Goal: Book appointment/travel/reservation

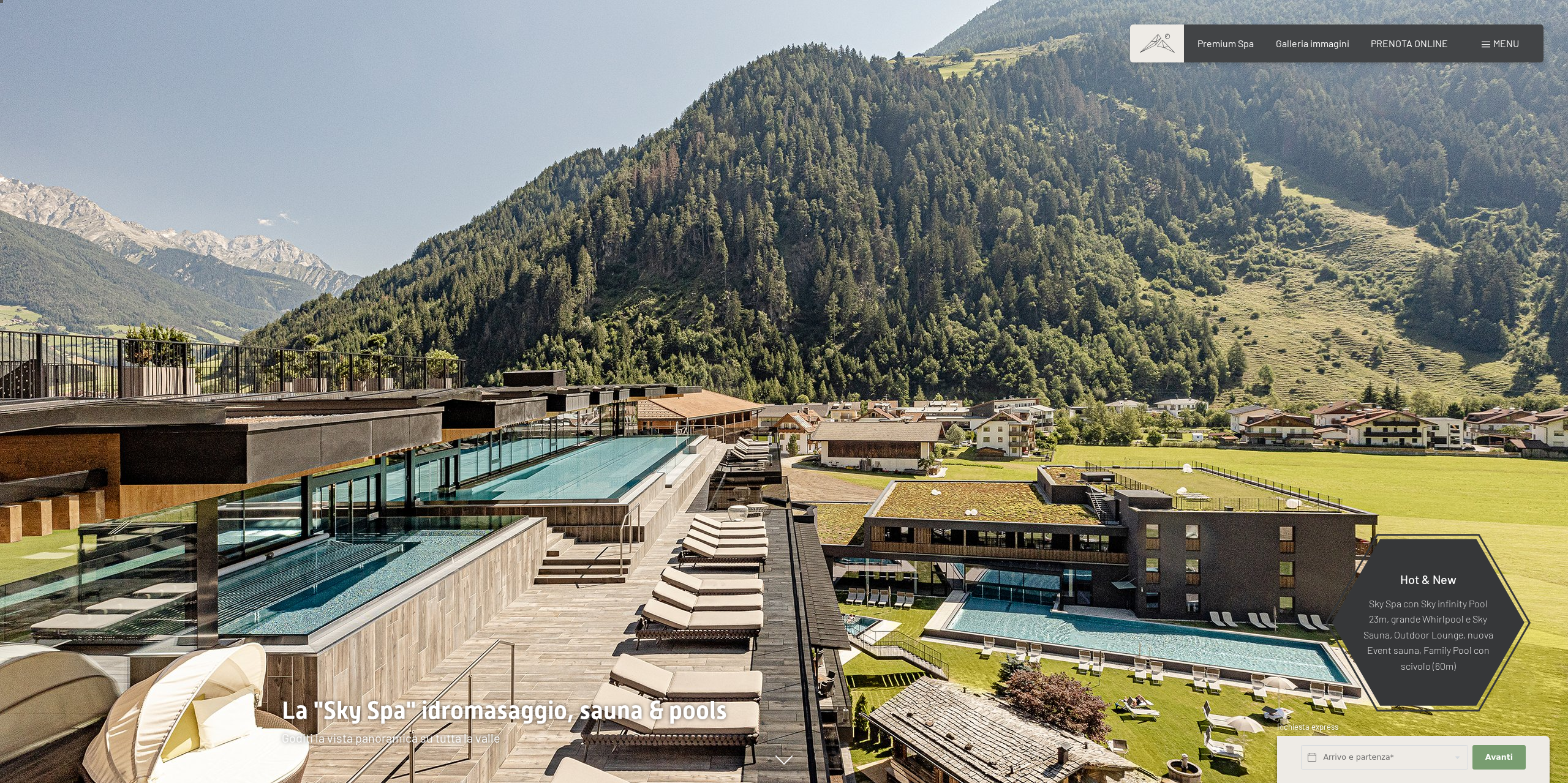
scroll to position [63, 0]
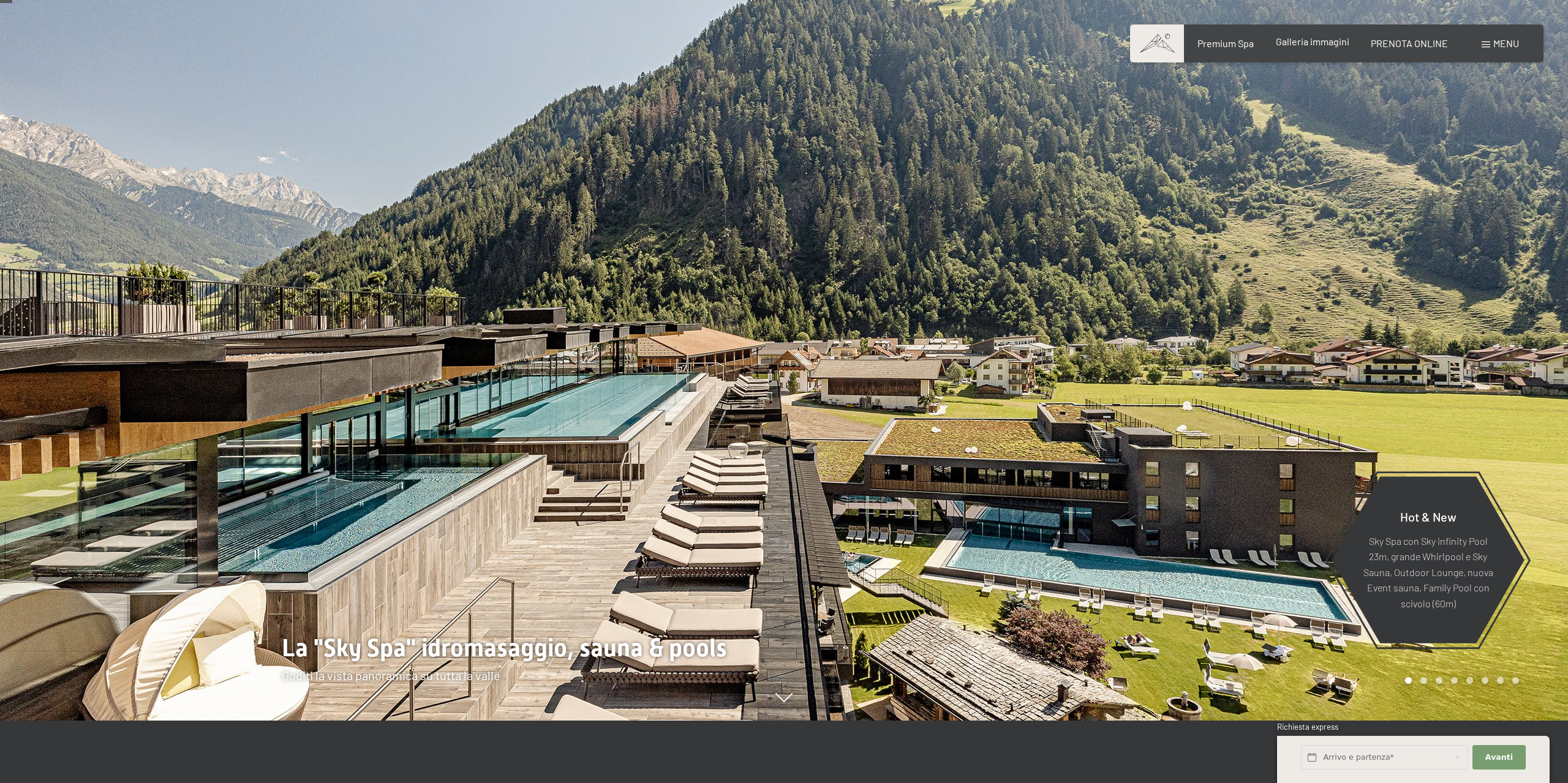
click at [1315, 47] on span "Galleria immagini" at bounding box center [1313, 41] width 74 height 12
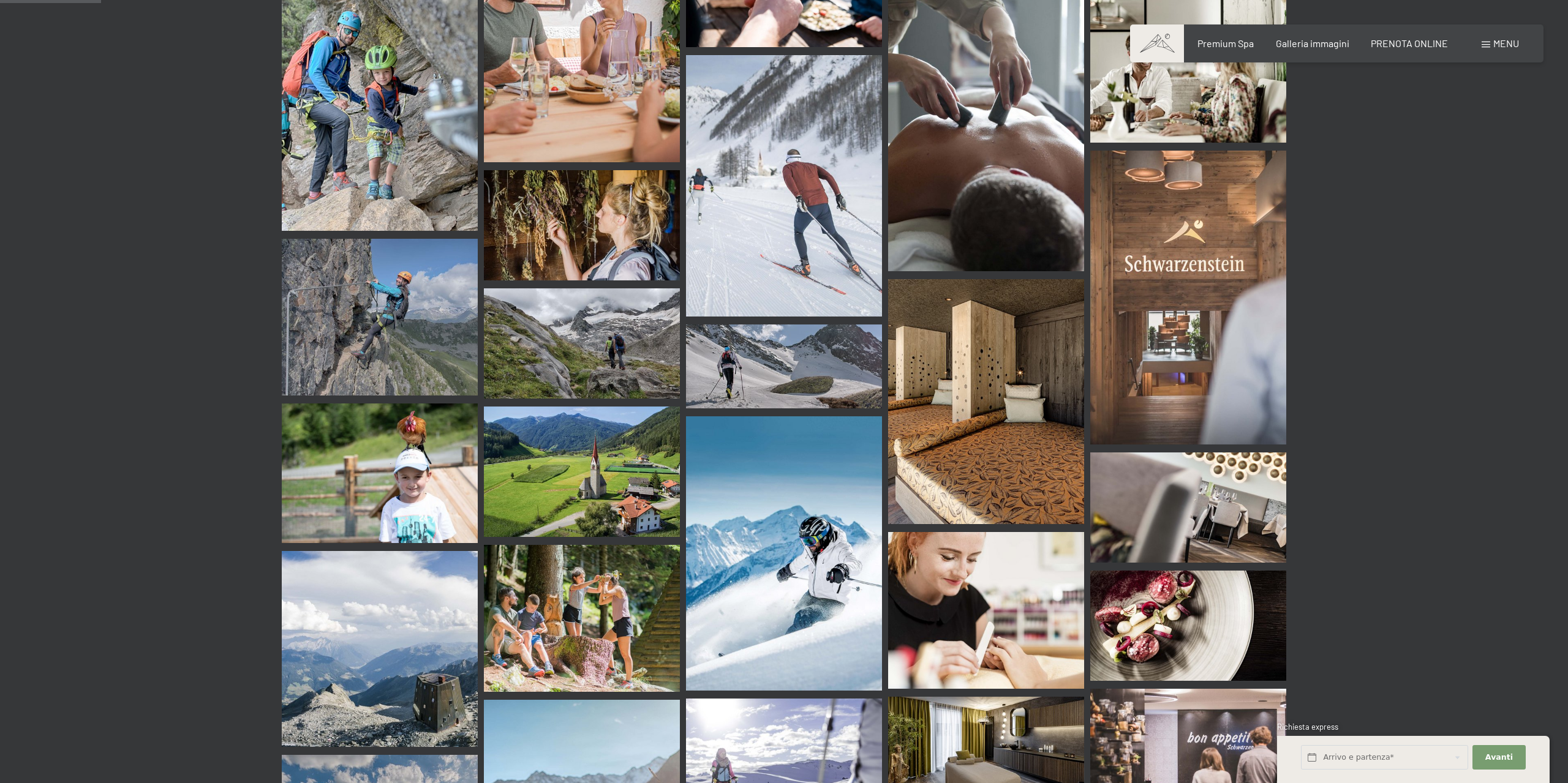
scroll to position [1124, 0]
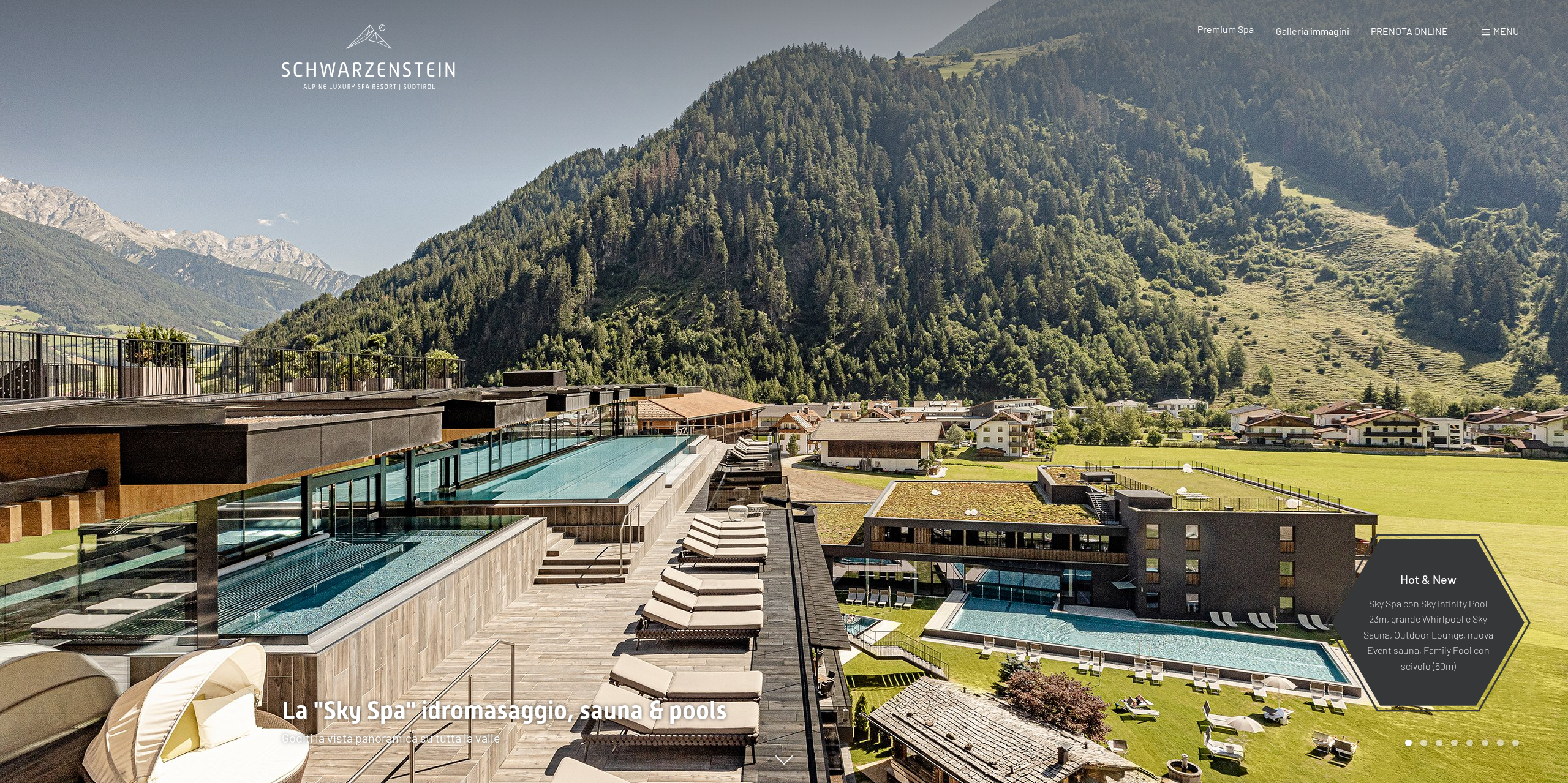
click at [1243, 36] on div "Premium Spa" at bounding box center [1226, 29] width 57 height 13
click at [1236, 29] on span "Premium Spa" at bounding box center [1226, 29] width 57 height 12
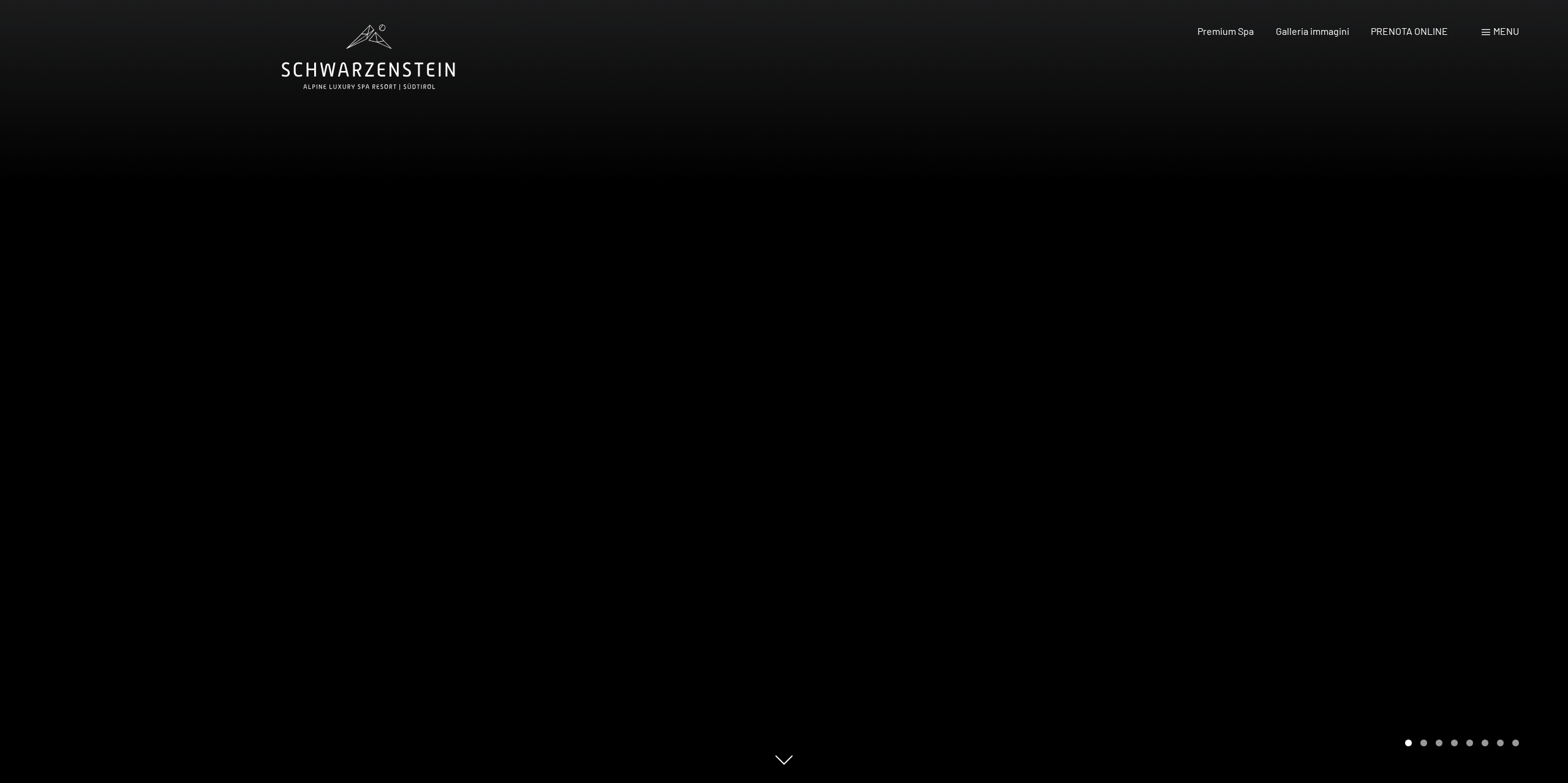
click at [1414, 420] on div at bounding box center [1175, 392] width 784 height 783
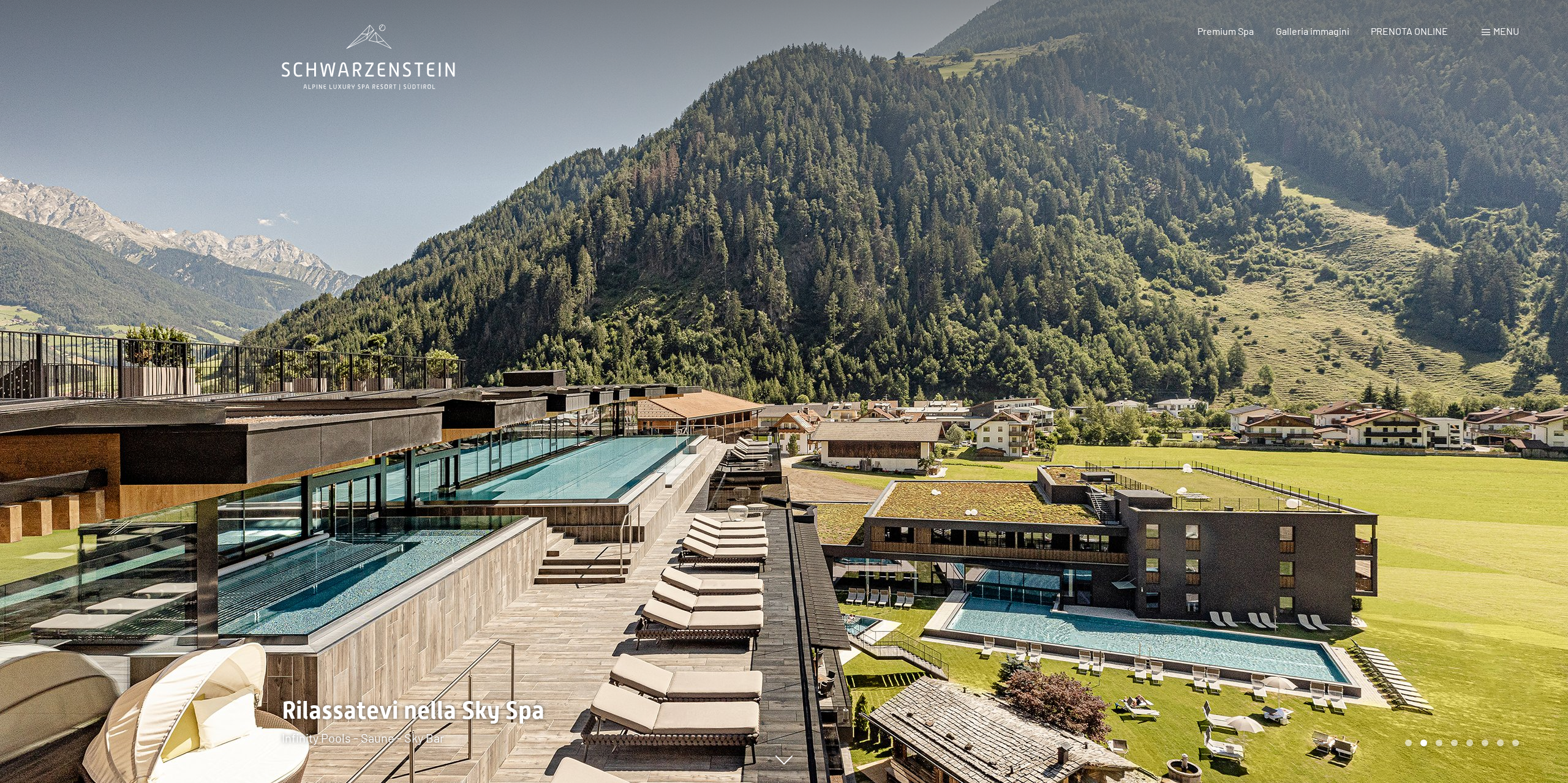
drag, startPoint x: 1290, startPoint y: 455, endPoint x: 1013, endPoint y: 460, distance: 277.0
click at [1014, 460] on div at bounding box center [1175, 392] width 784 height 783
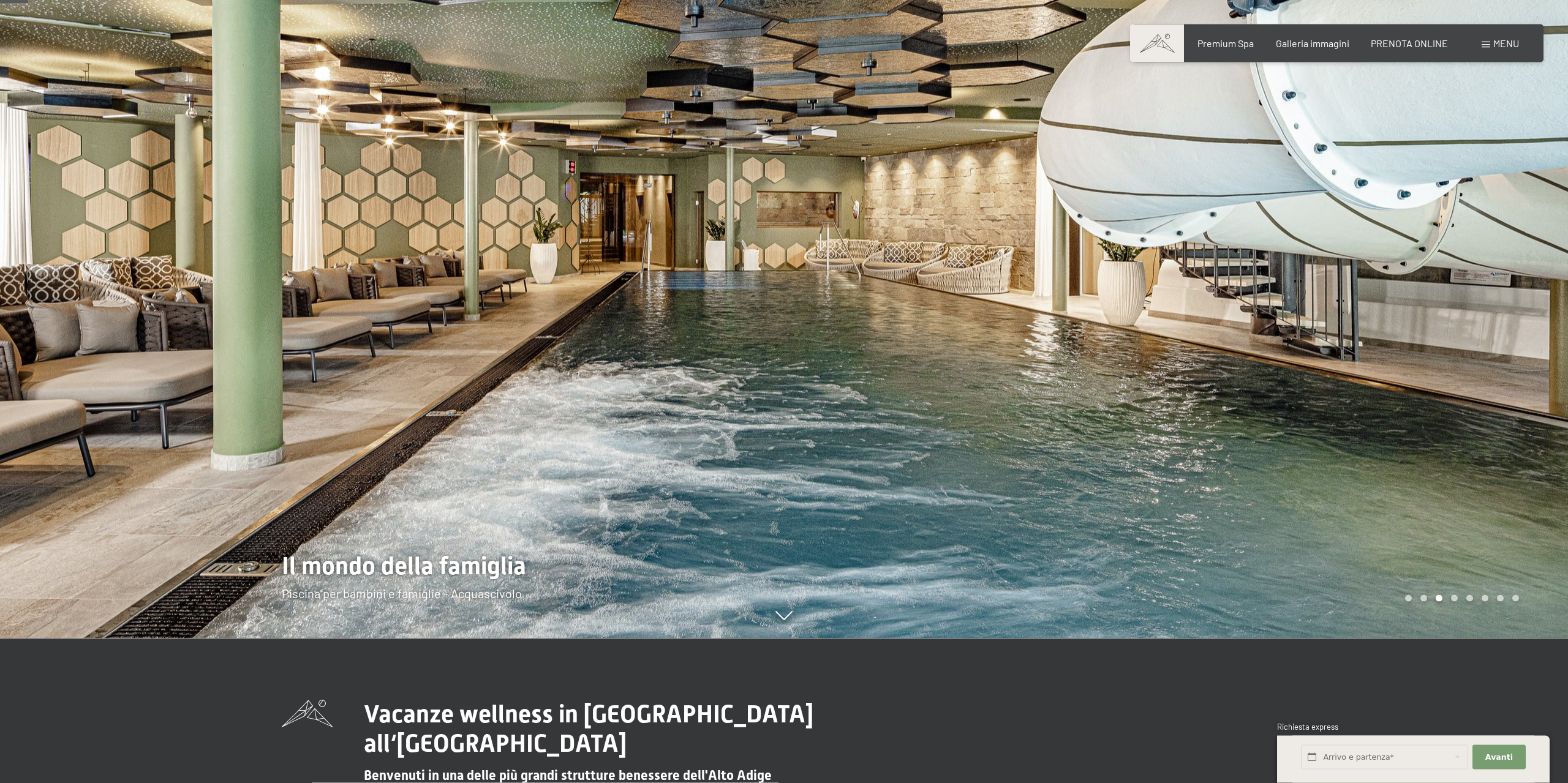
scroll to position [125, 0]
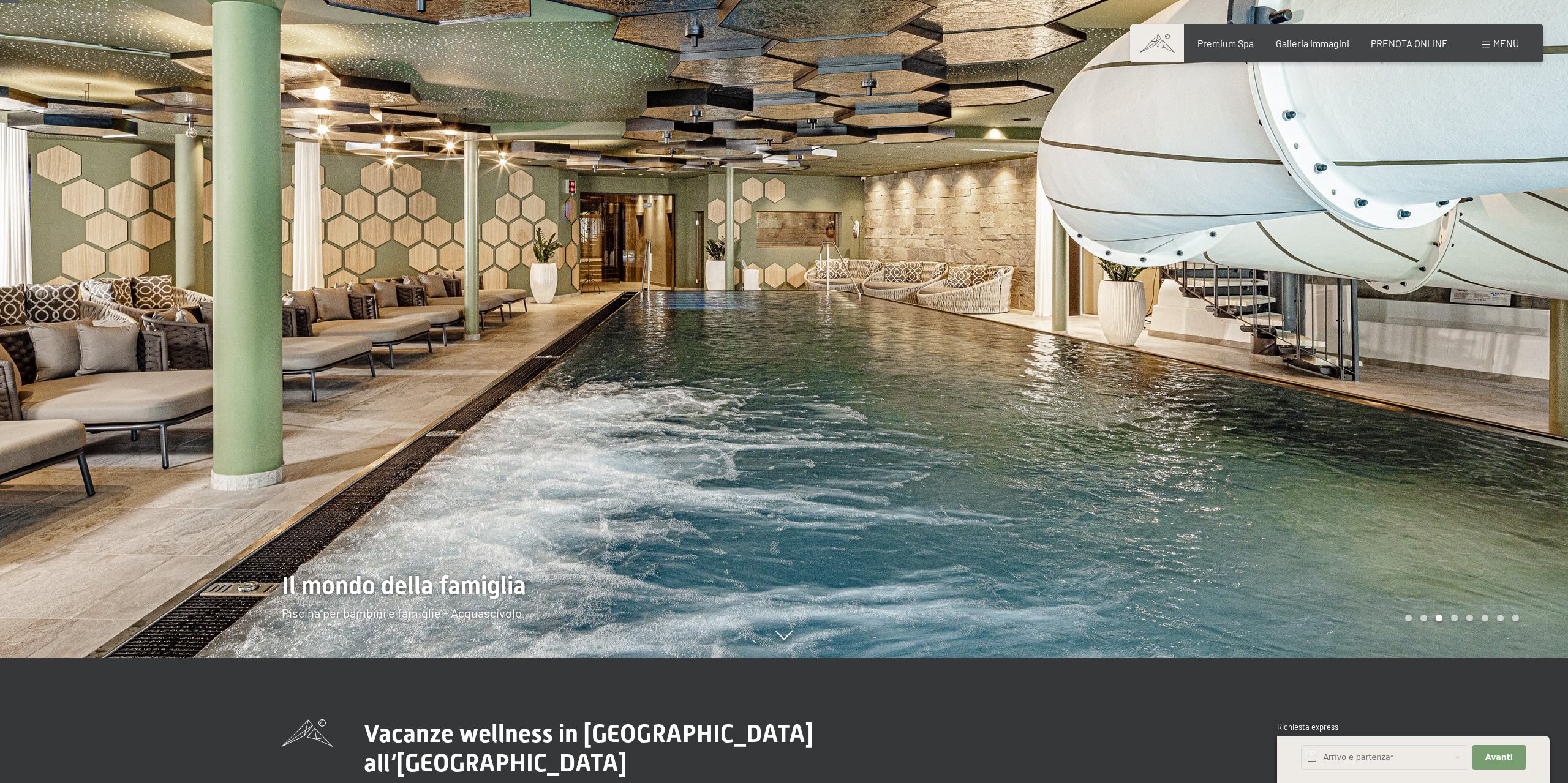
click at [1472, 282] on div at bounding box center [1175, 266] width 784 height 783
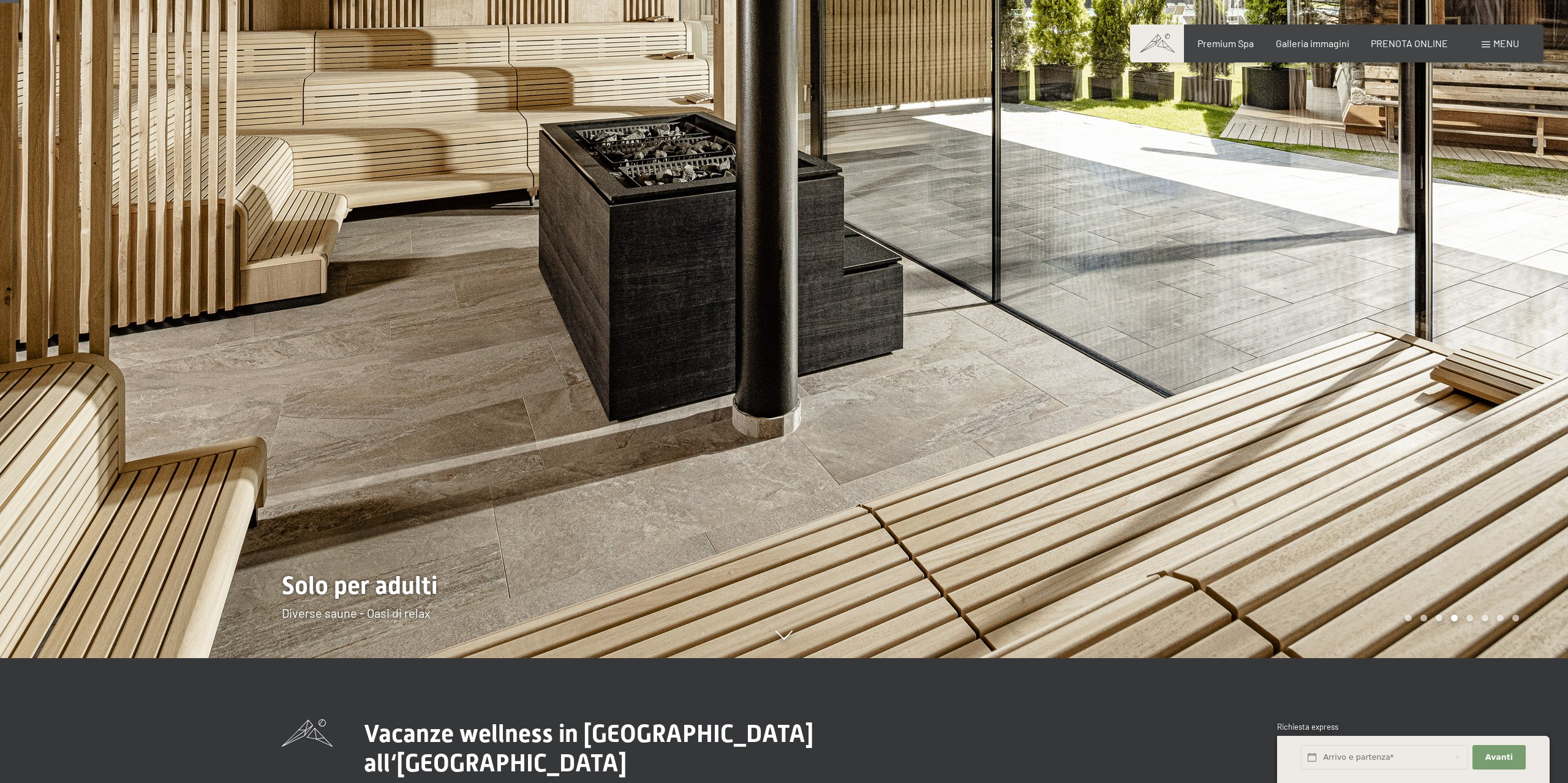
click at [1472, 282] on div at bounding box center [1175, 266] width 784 height 783
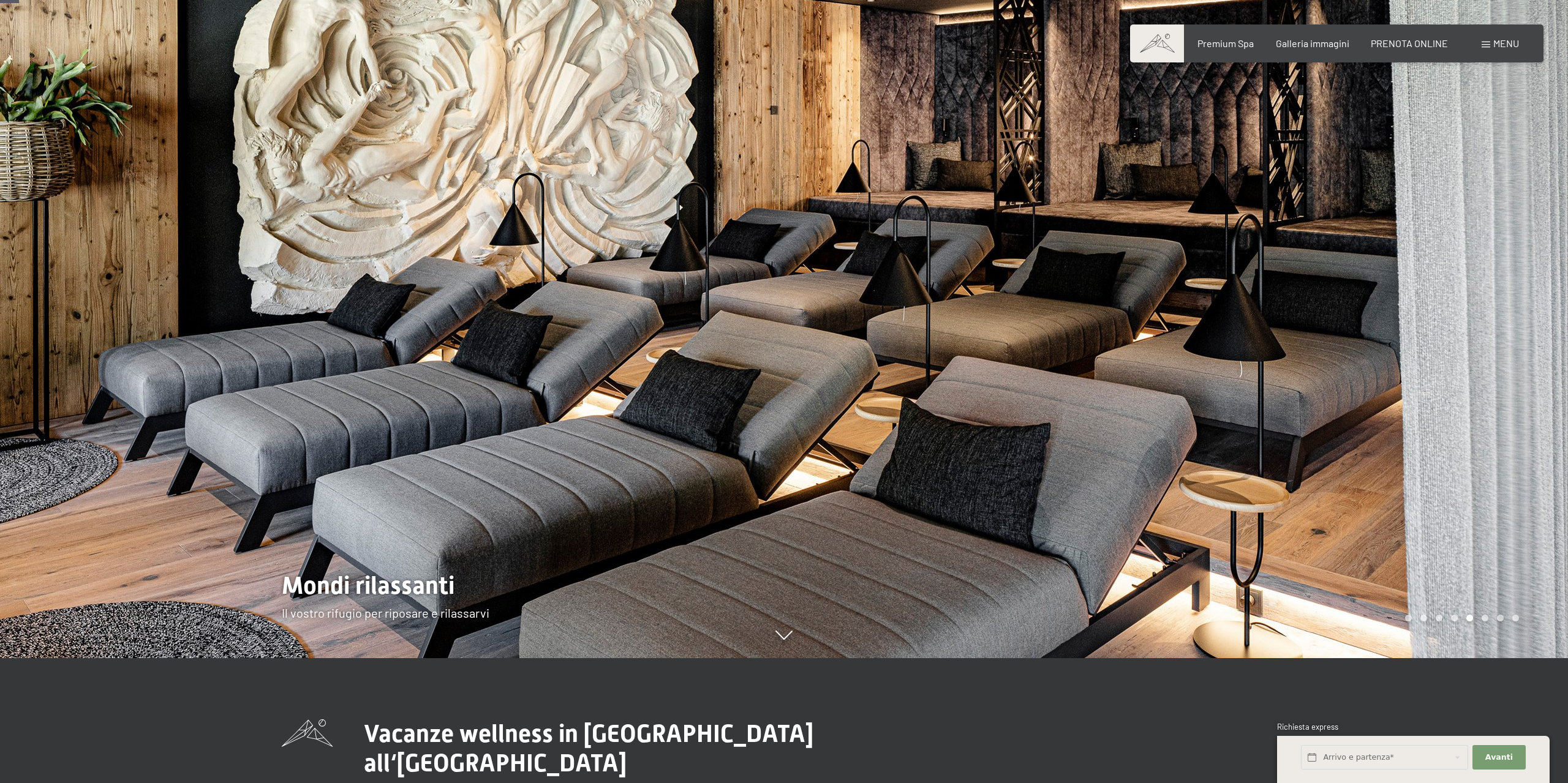
click at [1472, 282] on div at bounding box center [1175, 266] width 784 height 783
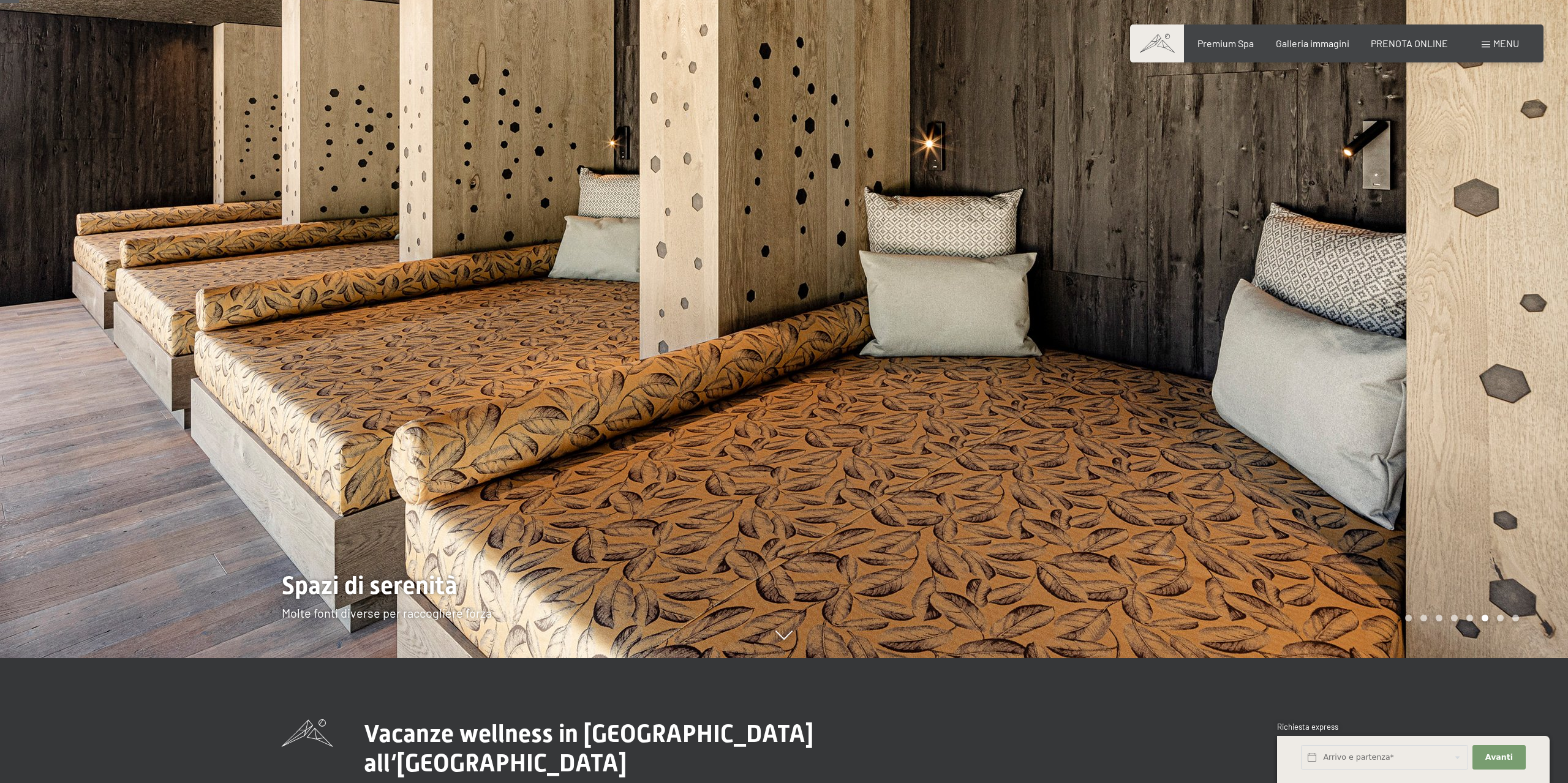
click at [1472, 282] on div at bounding box center [1175, 266] width 784 height 783
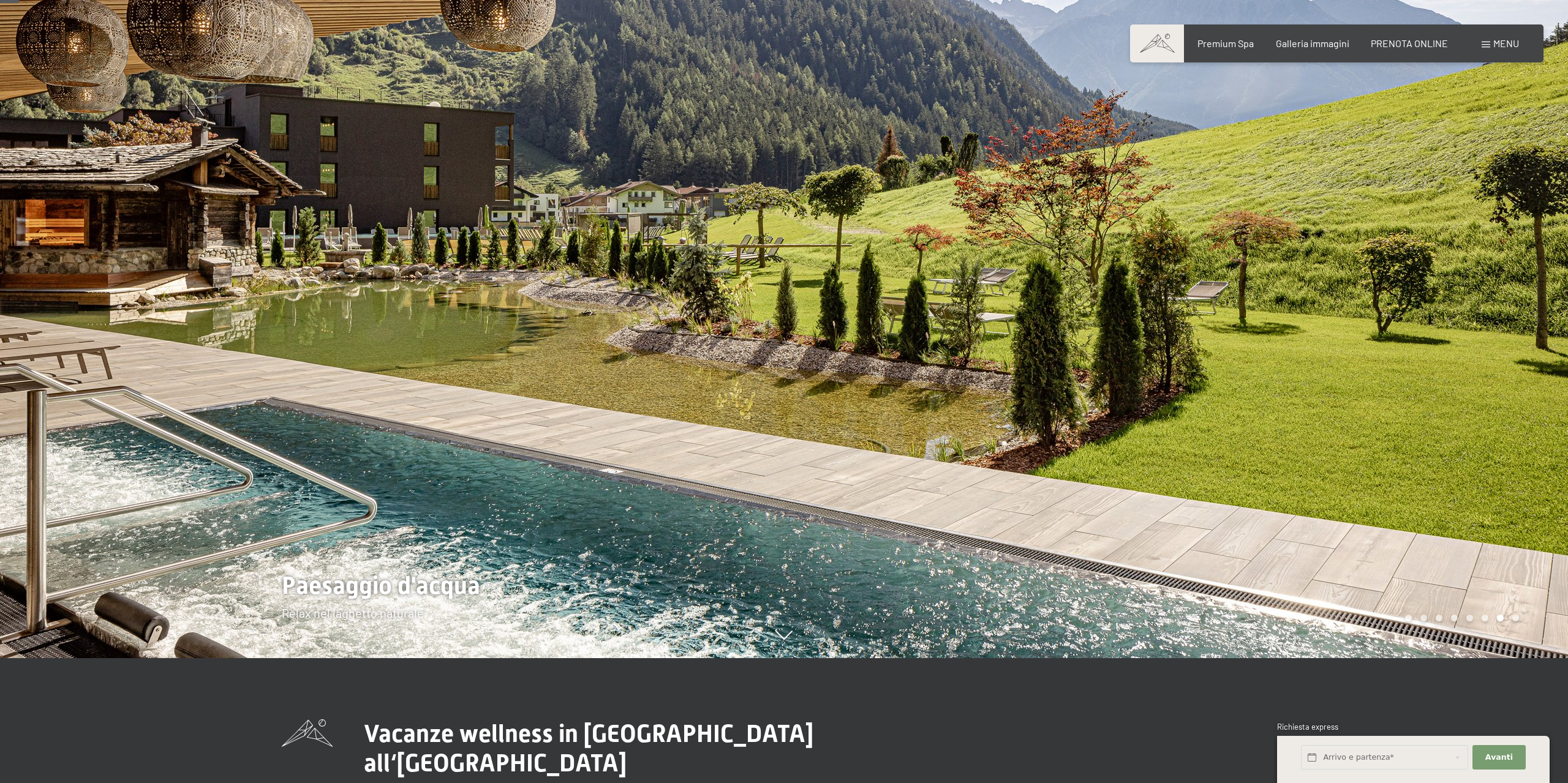
click at [1472, 282] on div at bounding box center [1175, 266] width 784 height 783
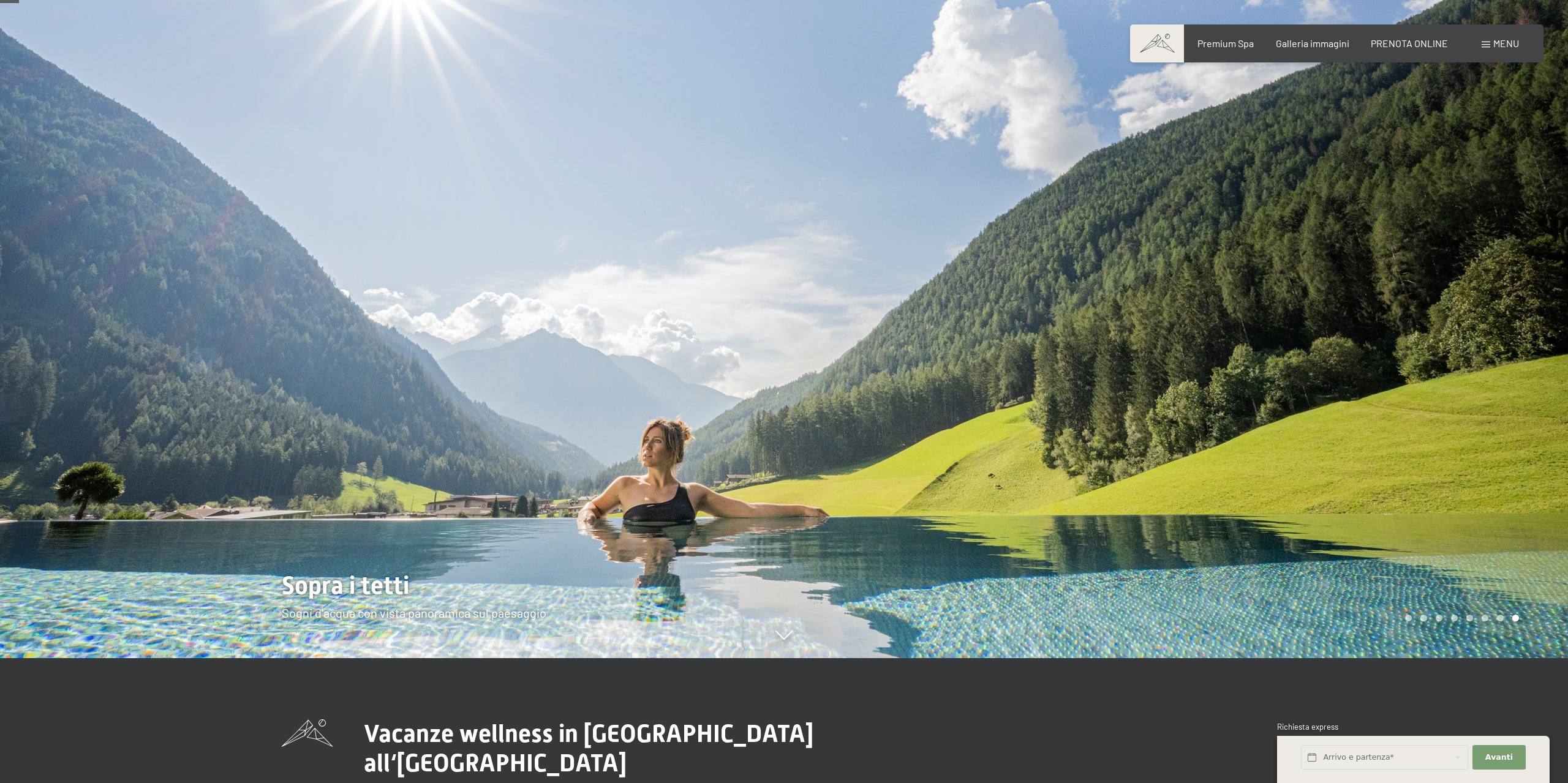
click at [1472, 282] on div at bounding box center [1175, 266] width 784 height 783
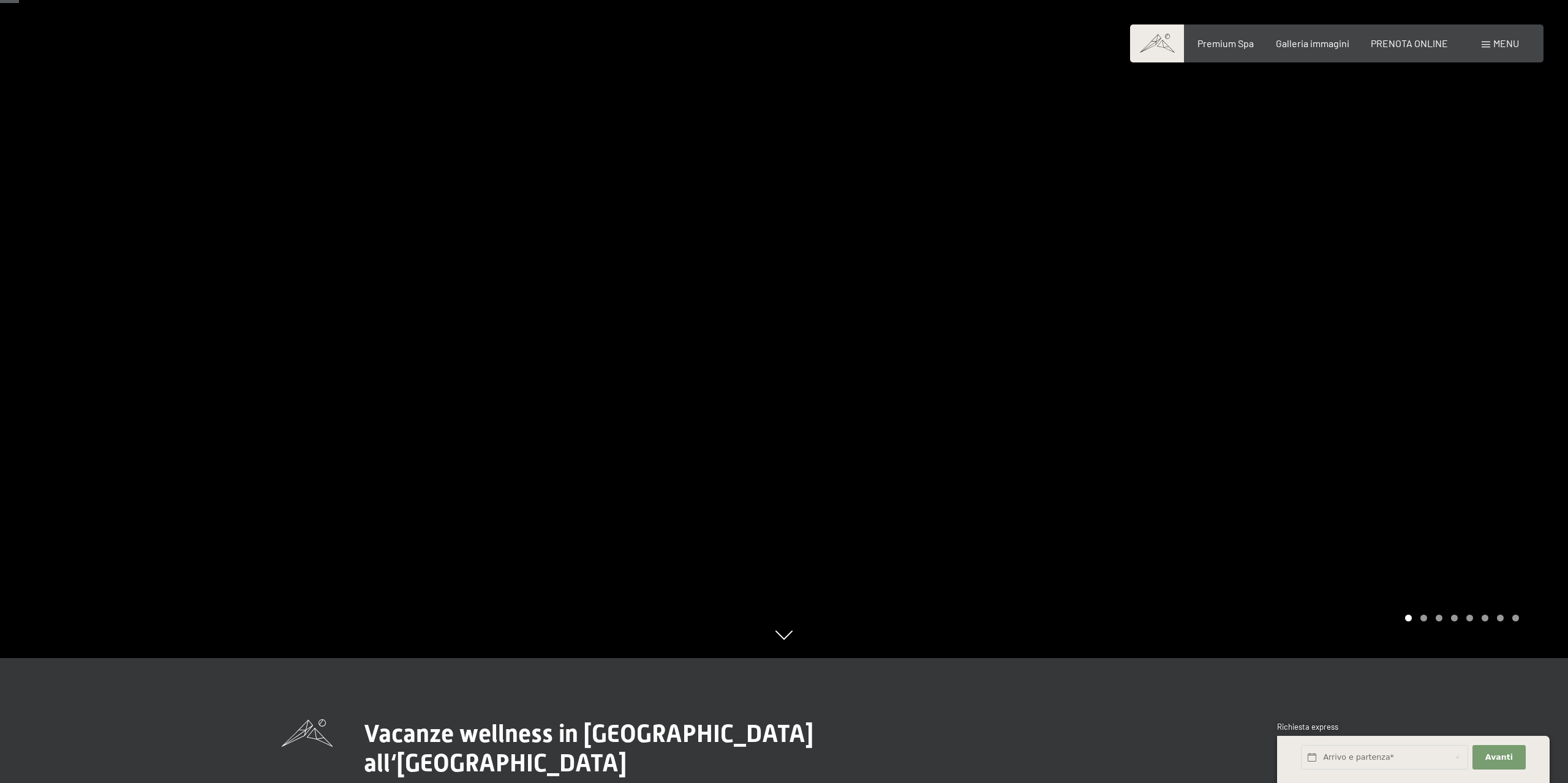
click at [1467, 292] on div at bounding box center [1175, 266] width 784 height 783
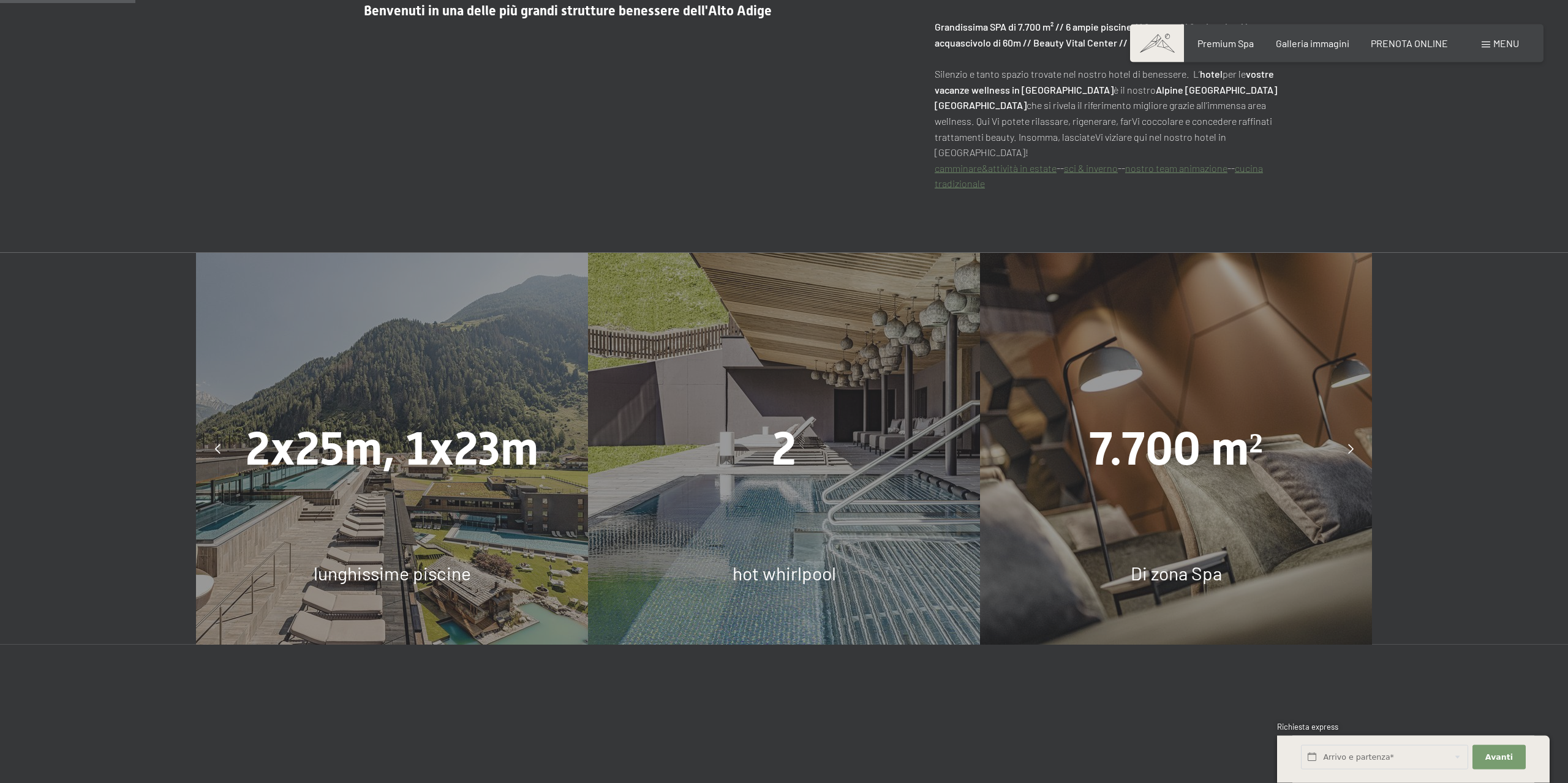
scroll to position [937, 0]
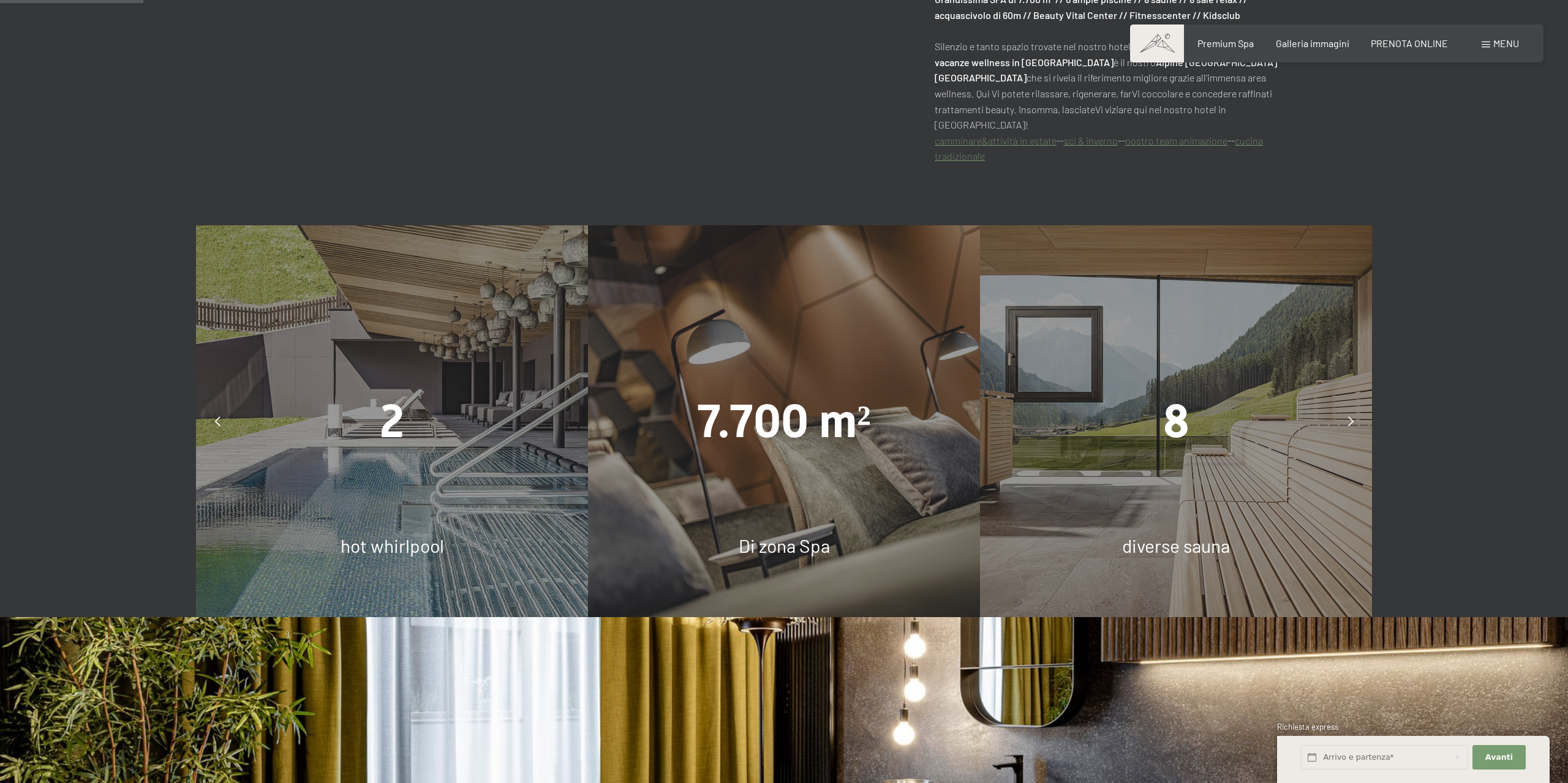
click at [1349, 413] on div at bounding box center [1350, 421] width 31 height 31
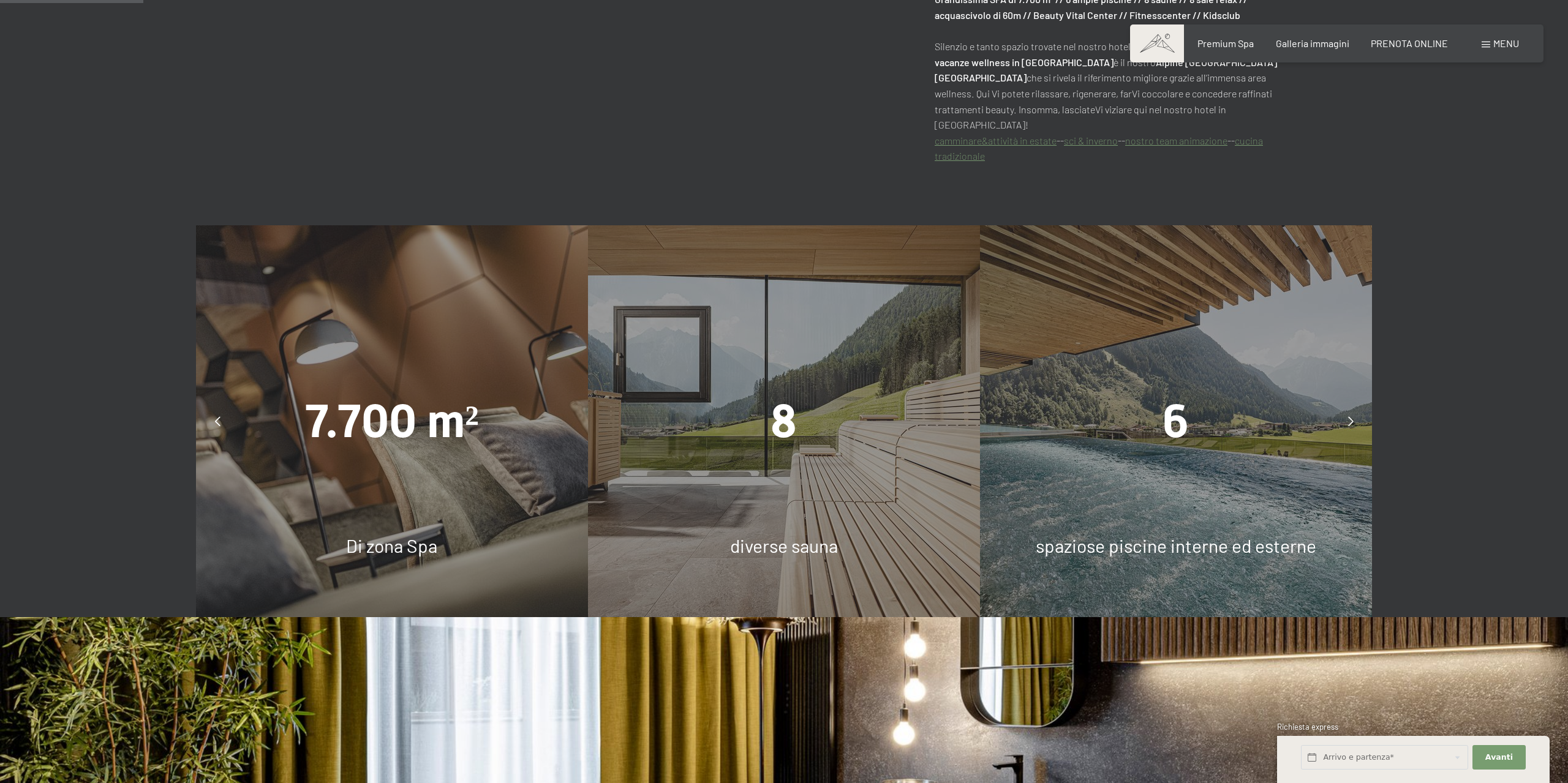
click at [1346, 413] on div at bounding box center [1350, 421] width 31 height 31
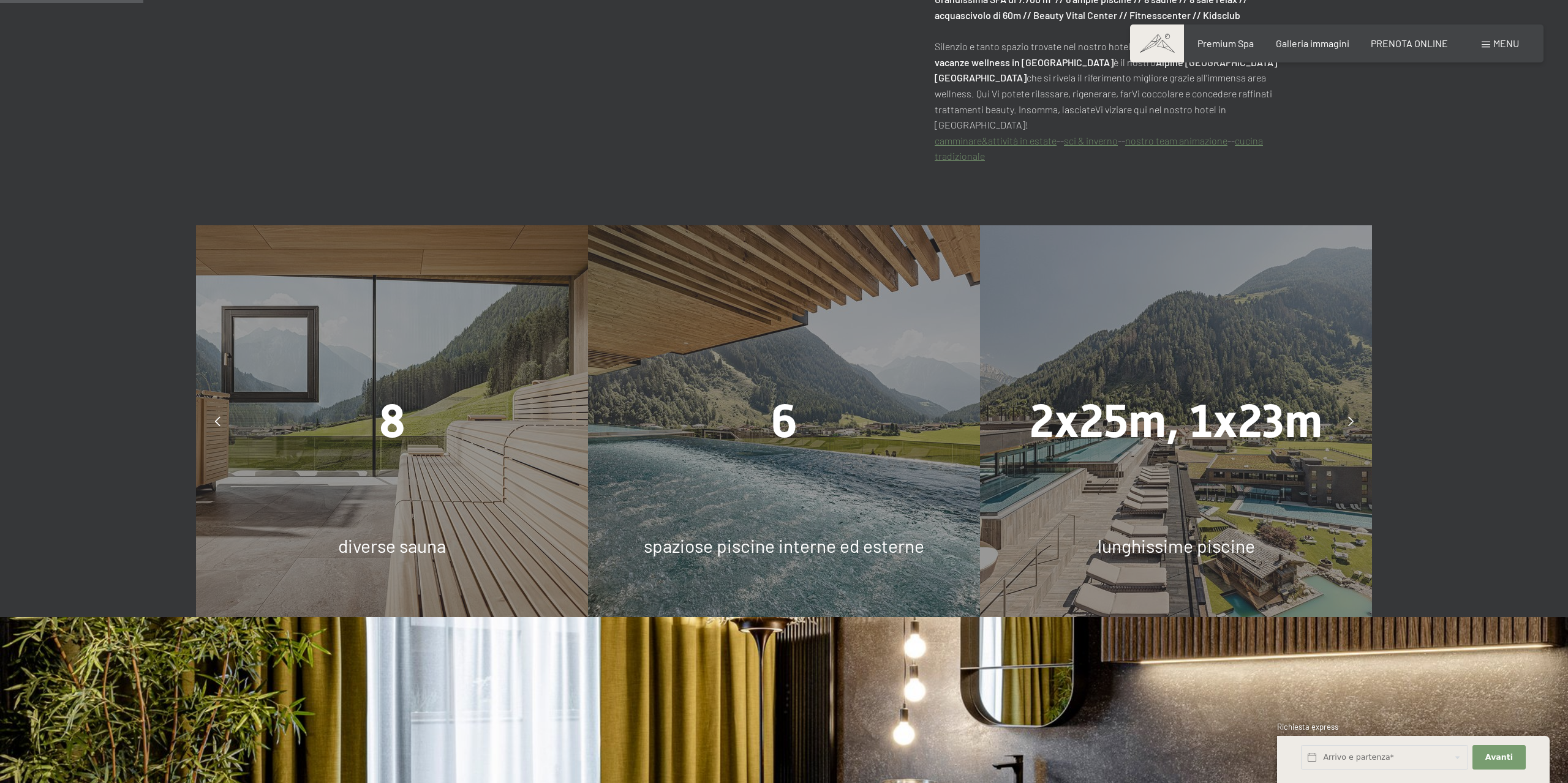
click at [1342, 407] on div at bounding box center [1350, 421] width 31 height 31
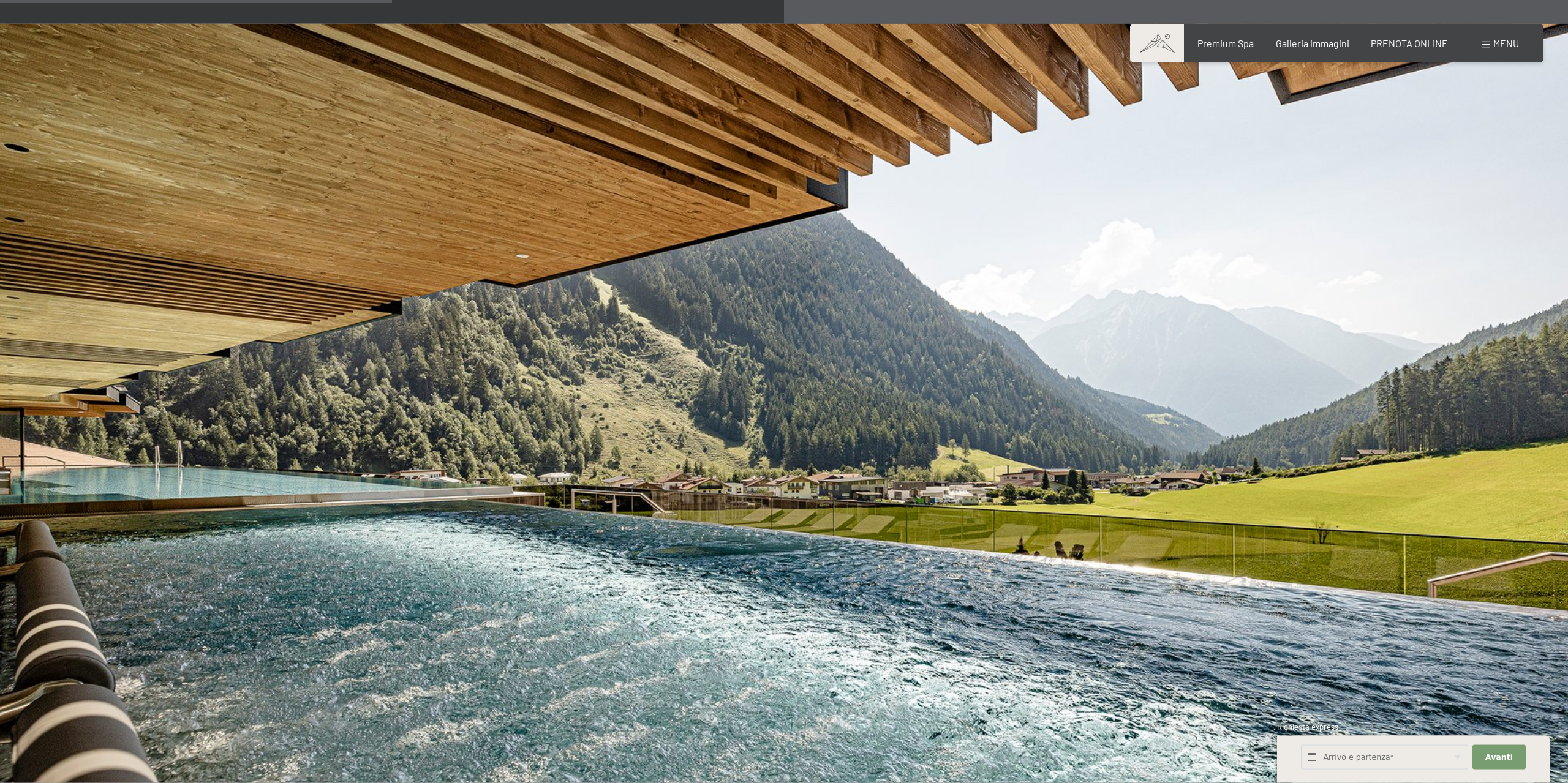
scroll to position [2873, 0]
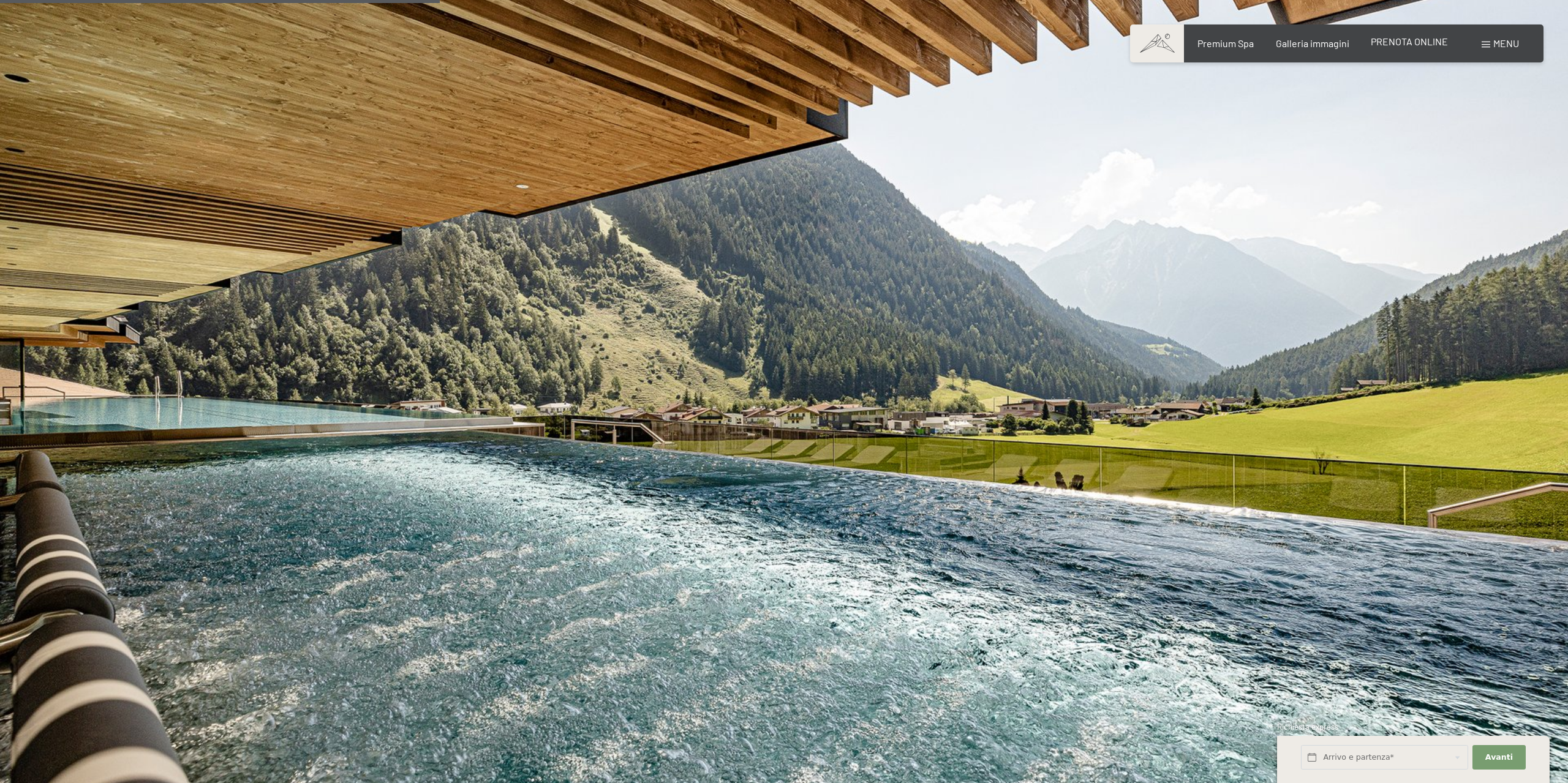
click at [1408, 38] on span "PRENOTA ONLINE" at bounding box center [1409, 41] width 77 height 12
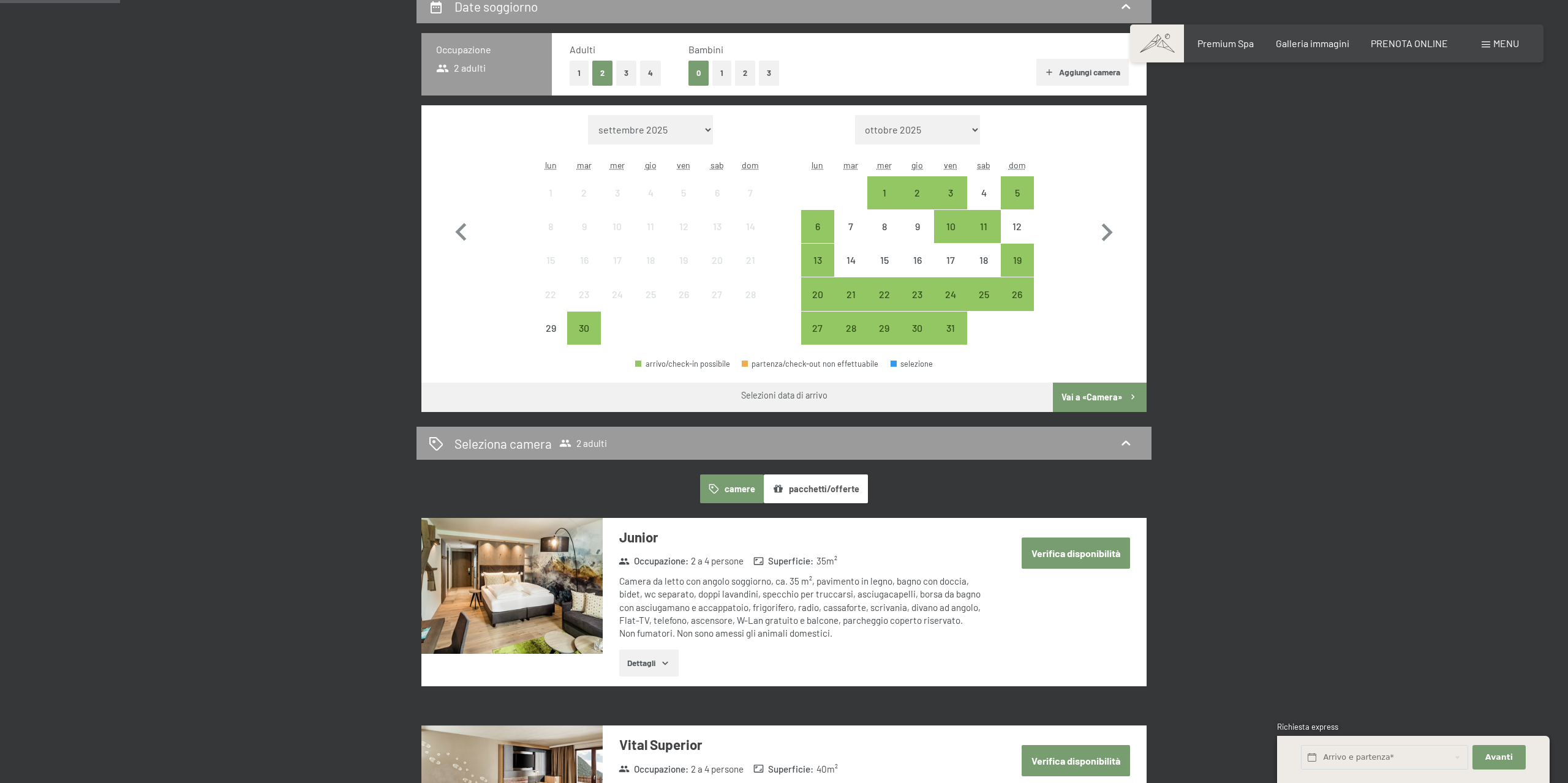
scroll to position [63, 0]
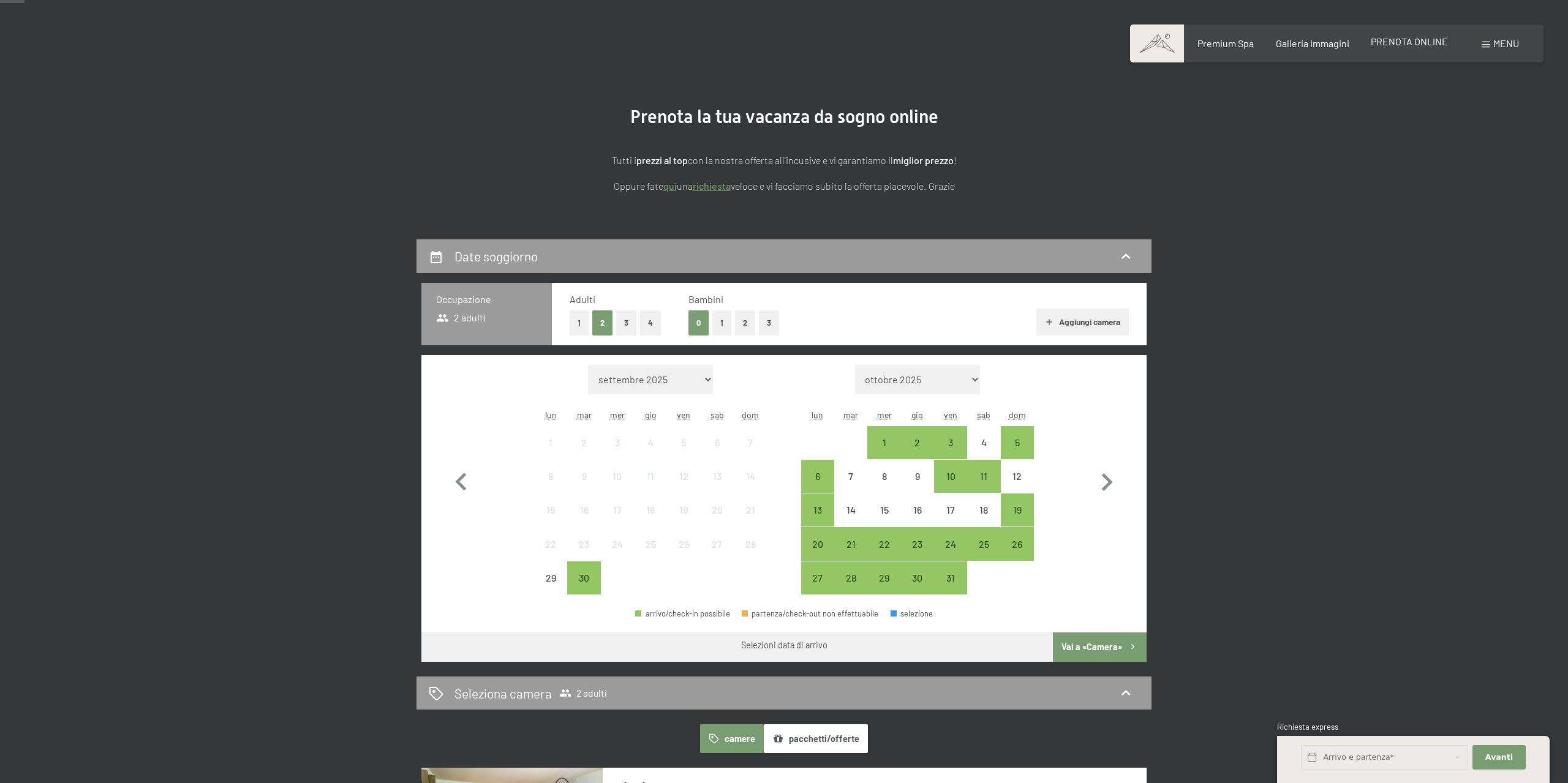
click at [1404, 38] on span "PRENOTA ONLINE" at bounding box center [1409, 41] width 77 height 12
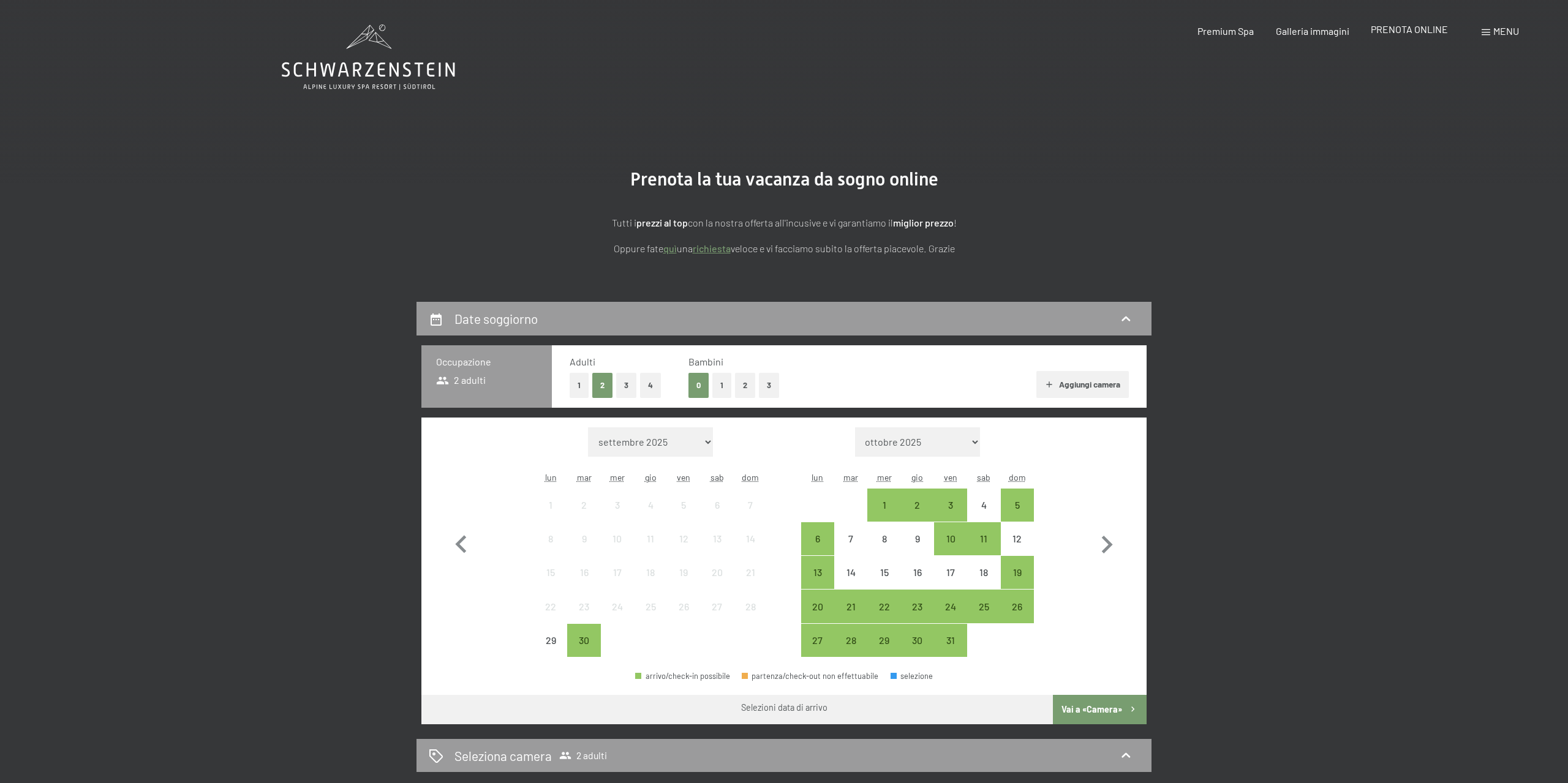
click at [1434, 36] on div "PRENOTA ONLINE" at bounding box center [1409, 29] width 77 height 13
click at [1397, 30] on span "PRENOTA ONLINE" at bounding box center [1409, 29] width 77 height 12
click at [451, 328] on div "Date soggiorno" at bounding box center [784, 318] width 711 height 18
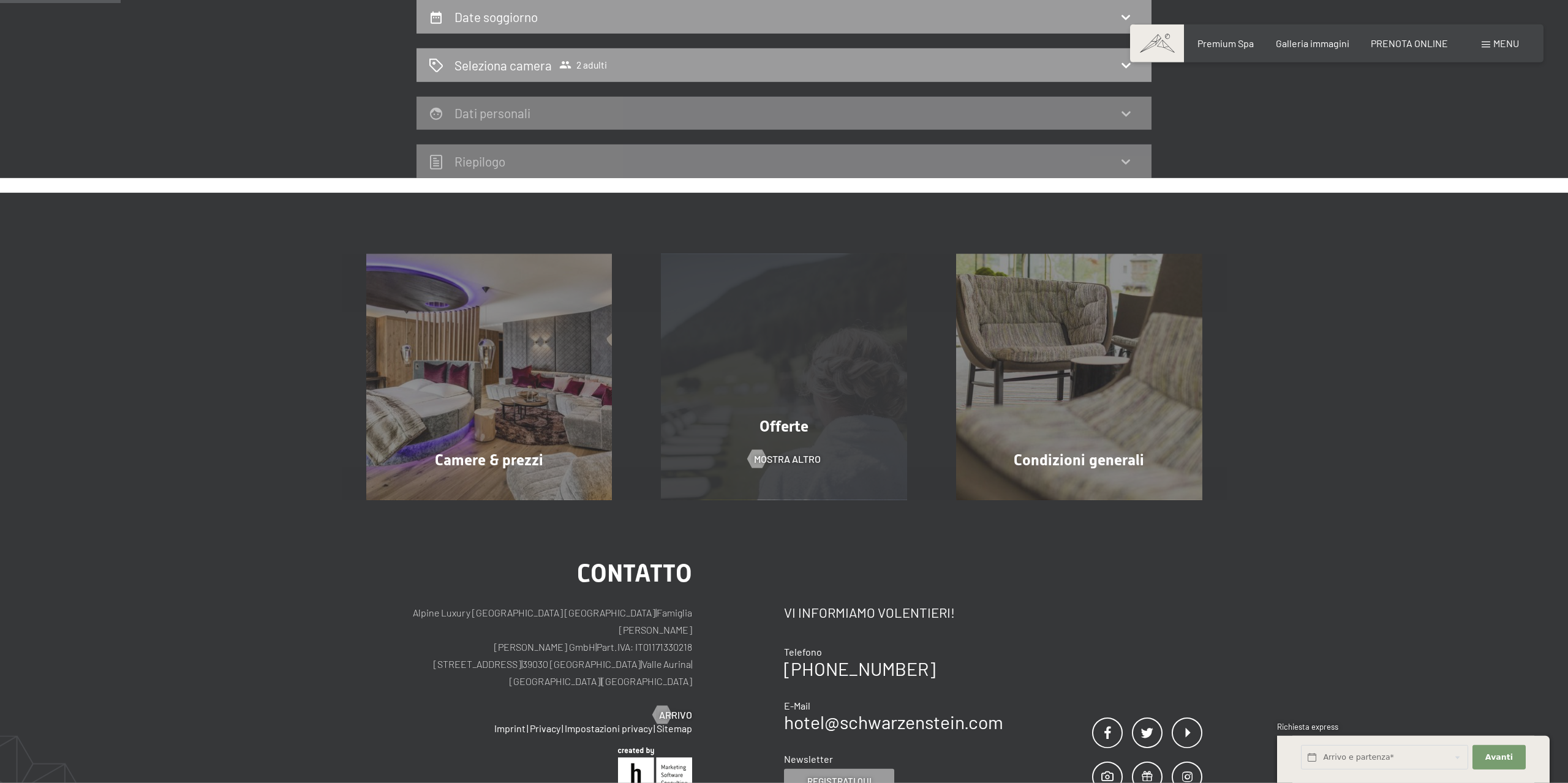
click at [802, 418] on span "Offerte" at bounding box center [784, 426] width 49 height 18
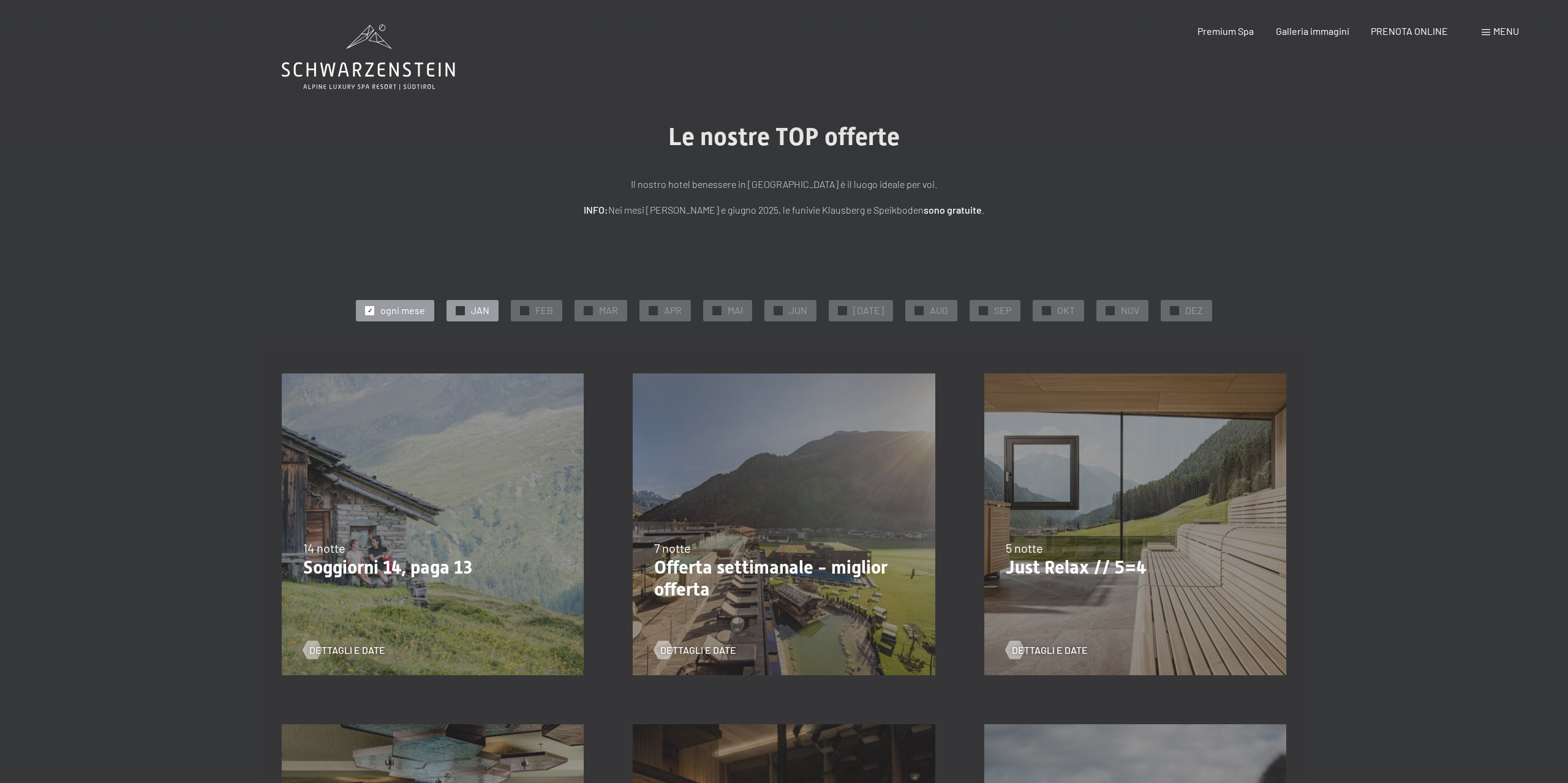
click at [463, 311] on span "✓" at bounding box center [460, 310] width 5 height 9
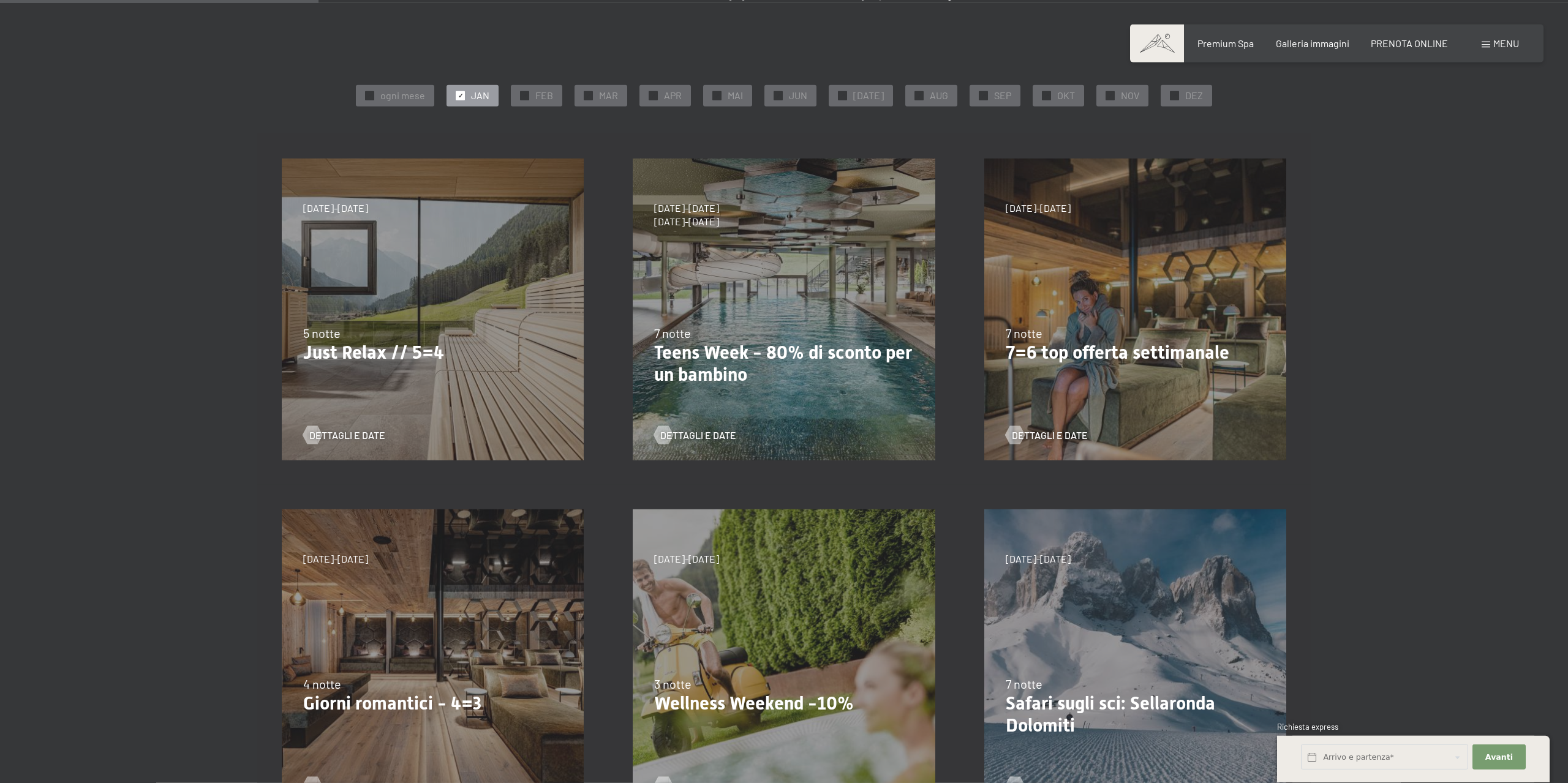
scroll to position [188, 0]
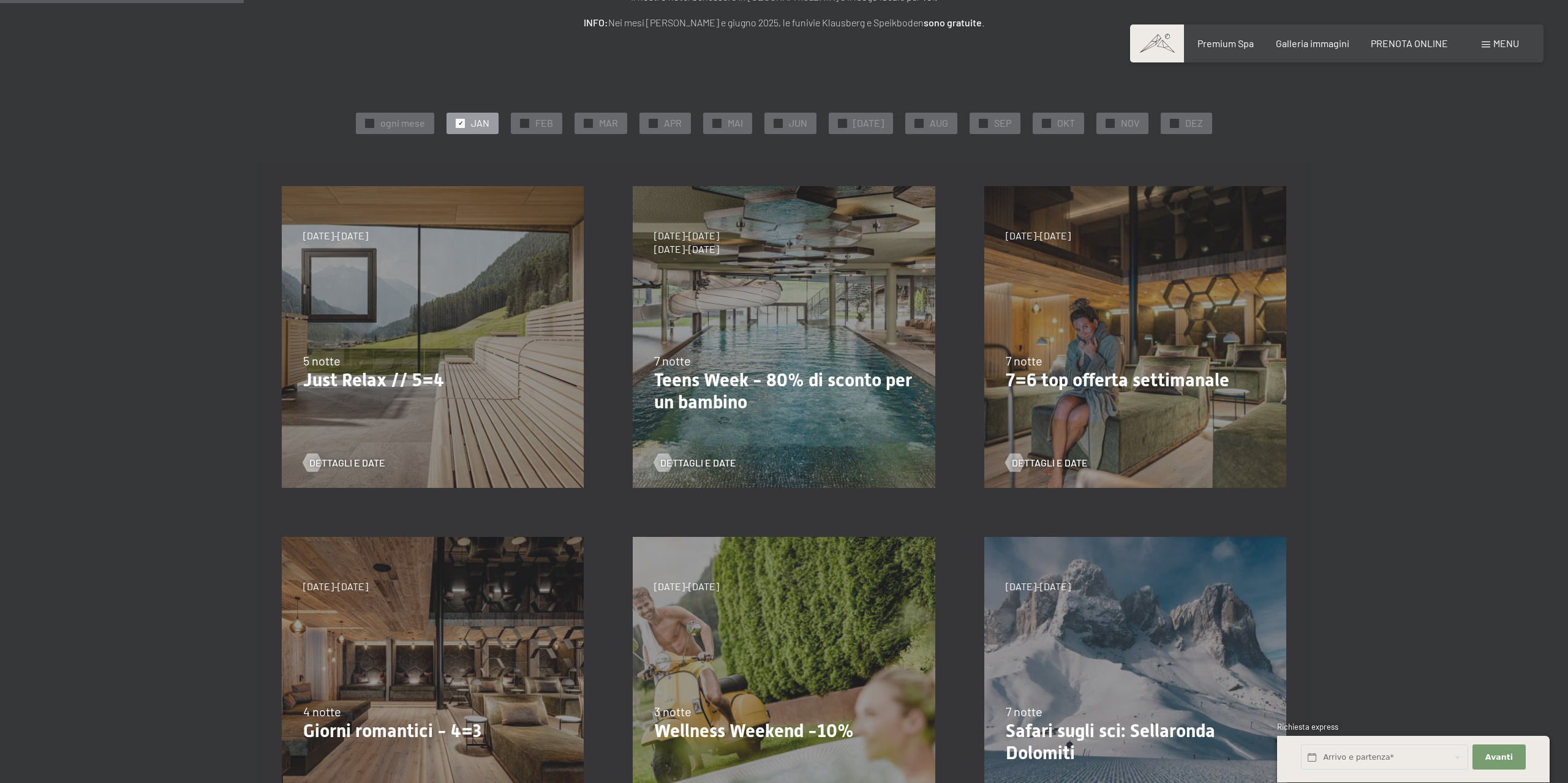
click at [401, 375] on p "Just Relax // 5=4" at bounding box center [433, 380] width 259 height 22
click at [342, 465] on span "Dettagli e Date" at bounding box center [359, 463] width 76 height 13
